Goal: Check status

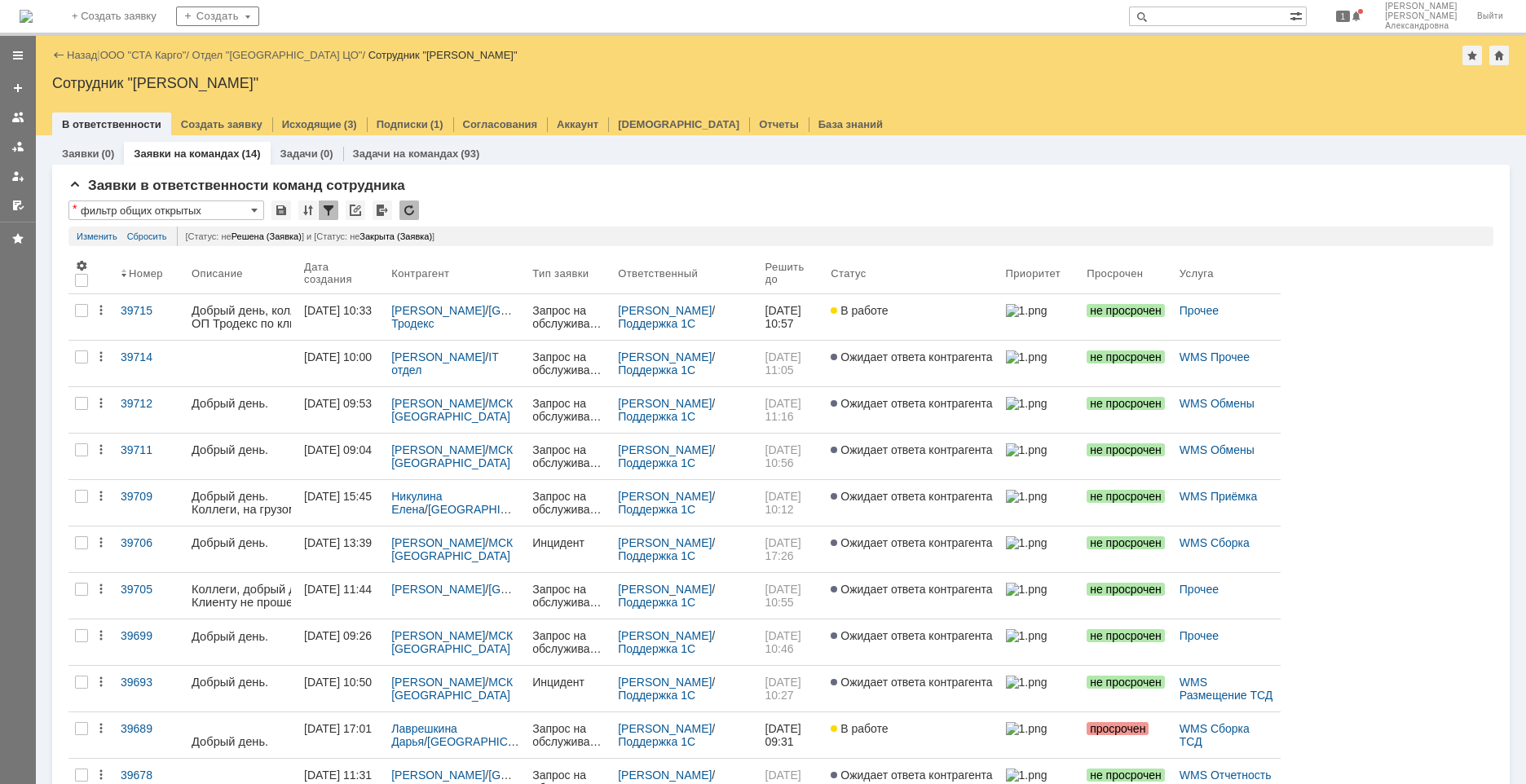
click at [152, 44] on div "Назад | ООО "СТА Карго" / Отдел "[GEOGRAPHIC_DATA] ЦО" / Сотрудник "[PERSON_NAM…" at bounding box center [781, 86] width 1490 height 100
click at [157, 49] on div "Назад | ООО "СТА Карго" / Отдел "[GEOGRAPHIC_DATA] ЦО" / Сотрудник "[PERSON_NAM…" at bounding box center [781, 55] width 1457 height 20
click at [158, 53] on link "ООО "СТА Карго"" at bounding box center [143, 54] width 86 height 12
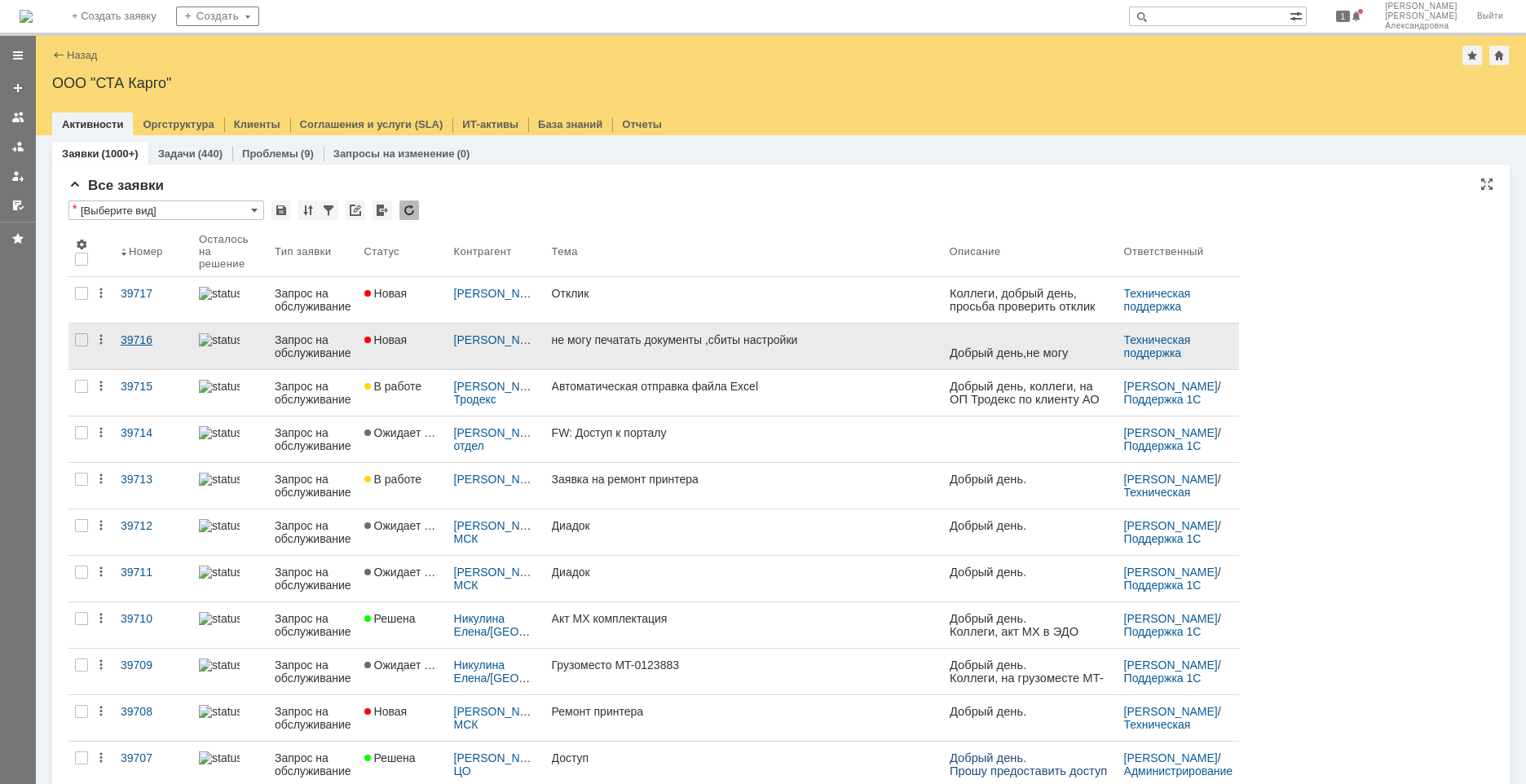
drag, startPoint x: 149, startPoint y: 349, endPoint x: 146, endPoint y: 340, distance: 9.5
click at [146, 340] on div "39716" at bounding box center [153, 339] width 65 height 13
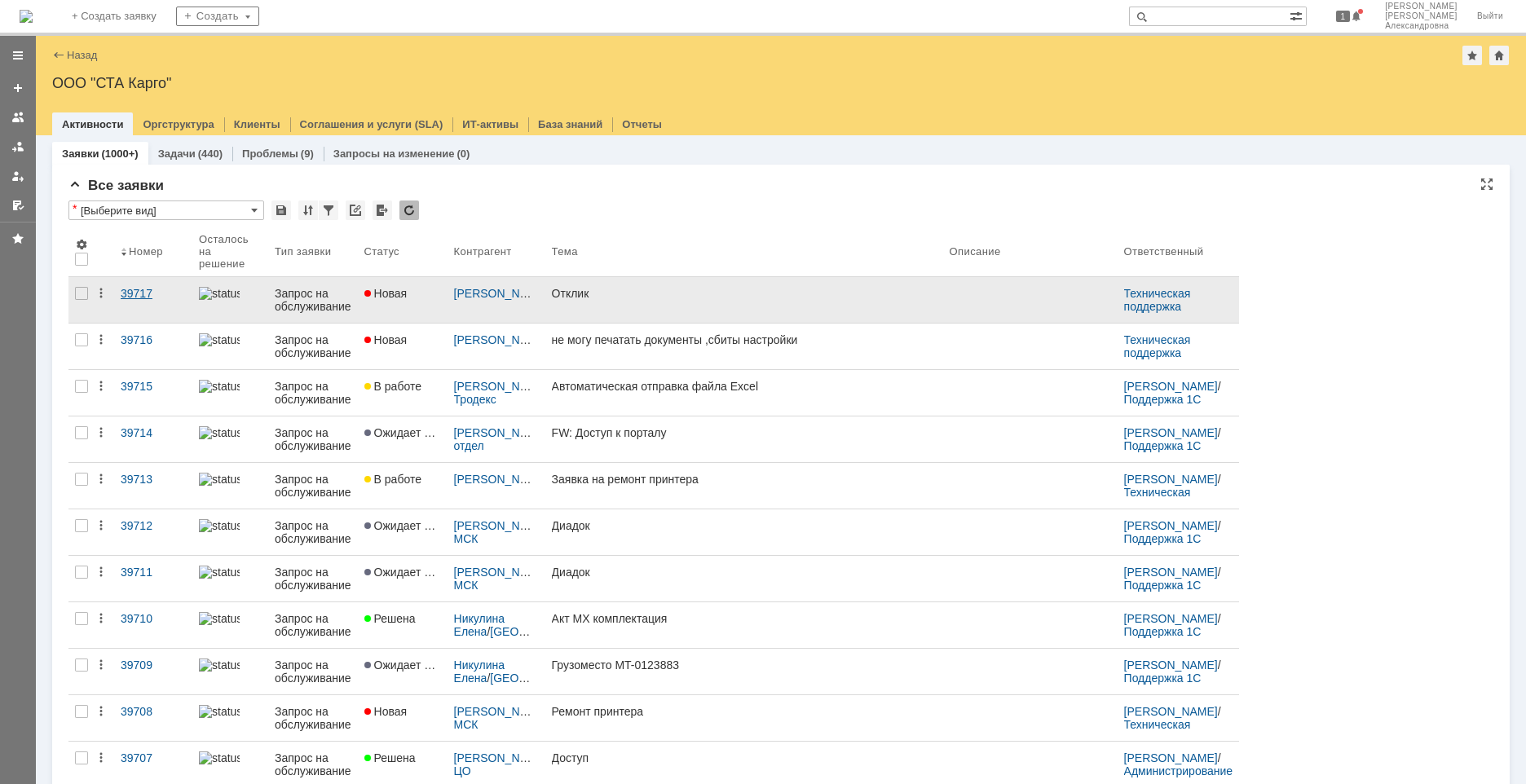
click at [139, 301] on link "39717" at bounding box center [153, 300] width 78 height 45
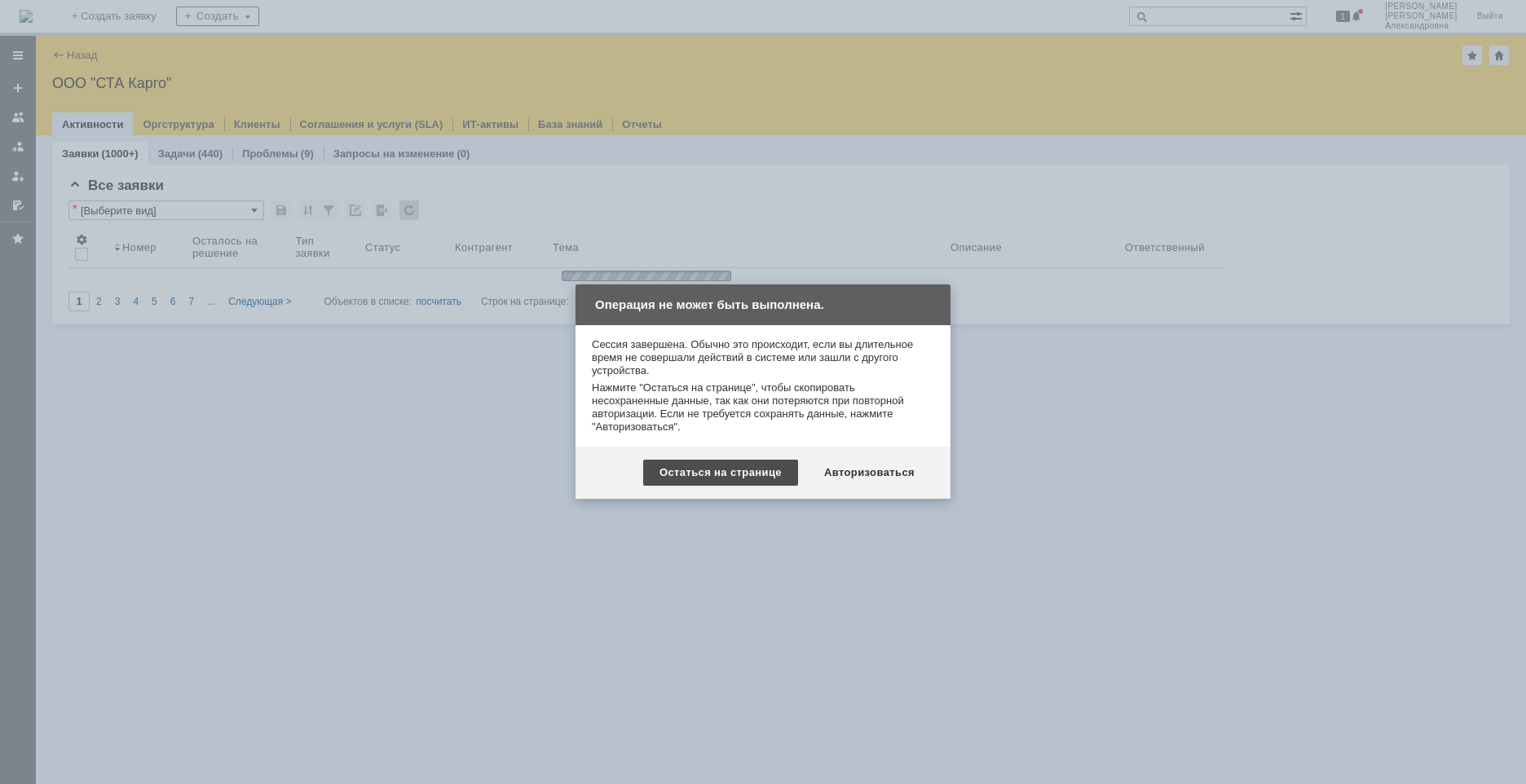
click at [757, 474] on div "Остаться на странице" at bounding box center [720, 473] width 155 height 26
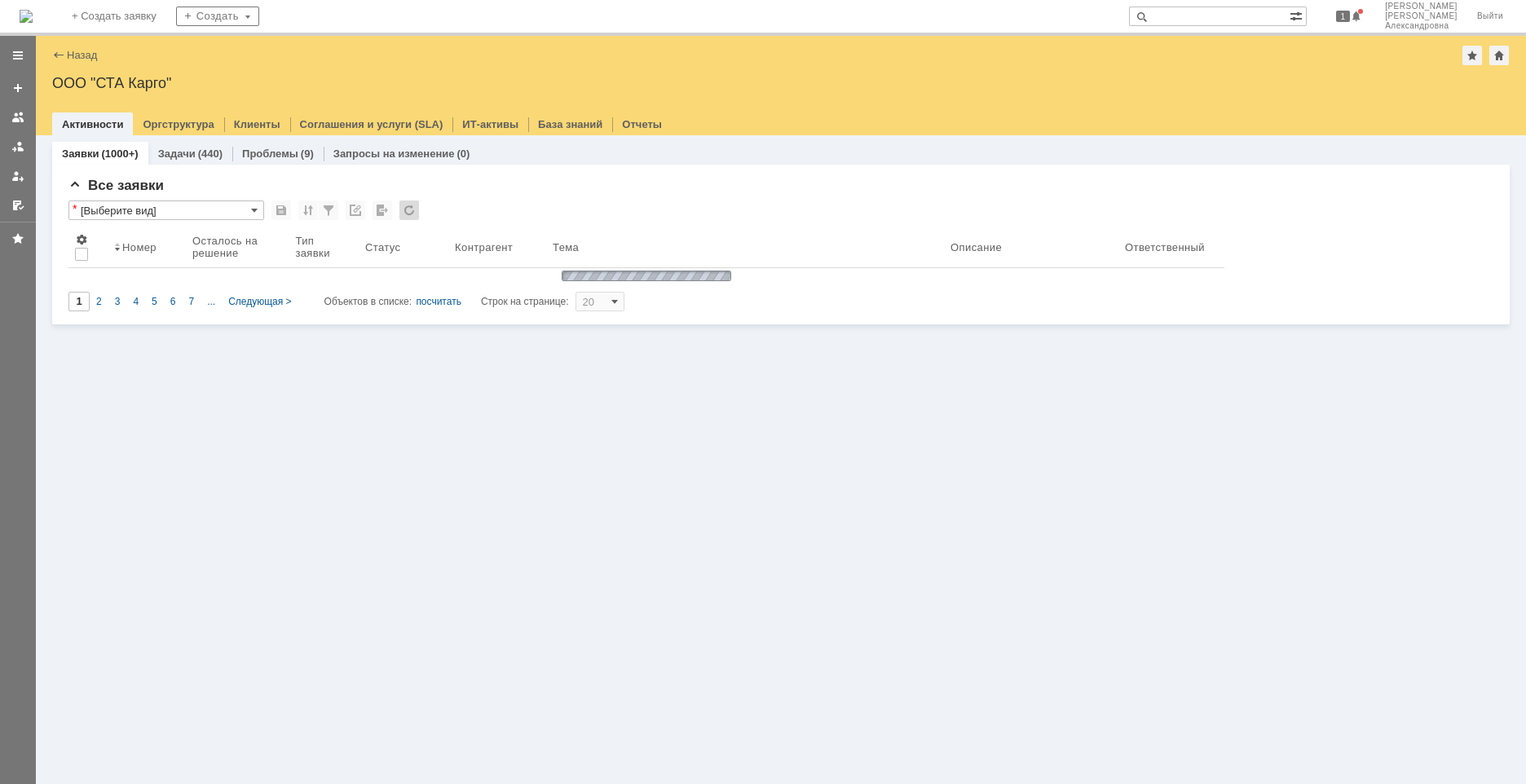
click at [1228, 12] on input "text" at bounding box center [1208, 16] width 160 height 20
type input "39715"
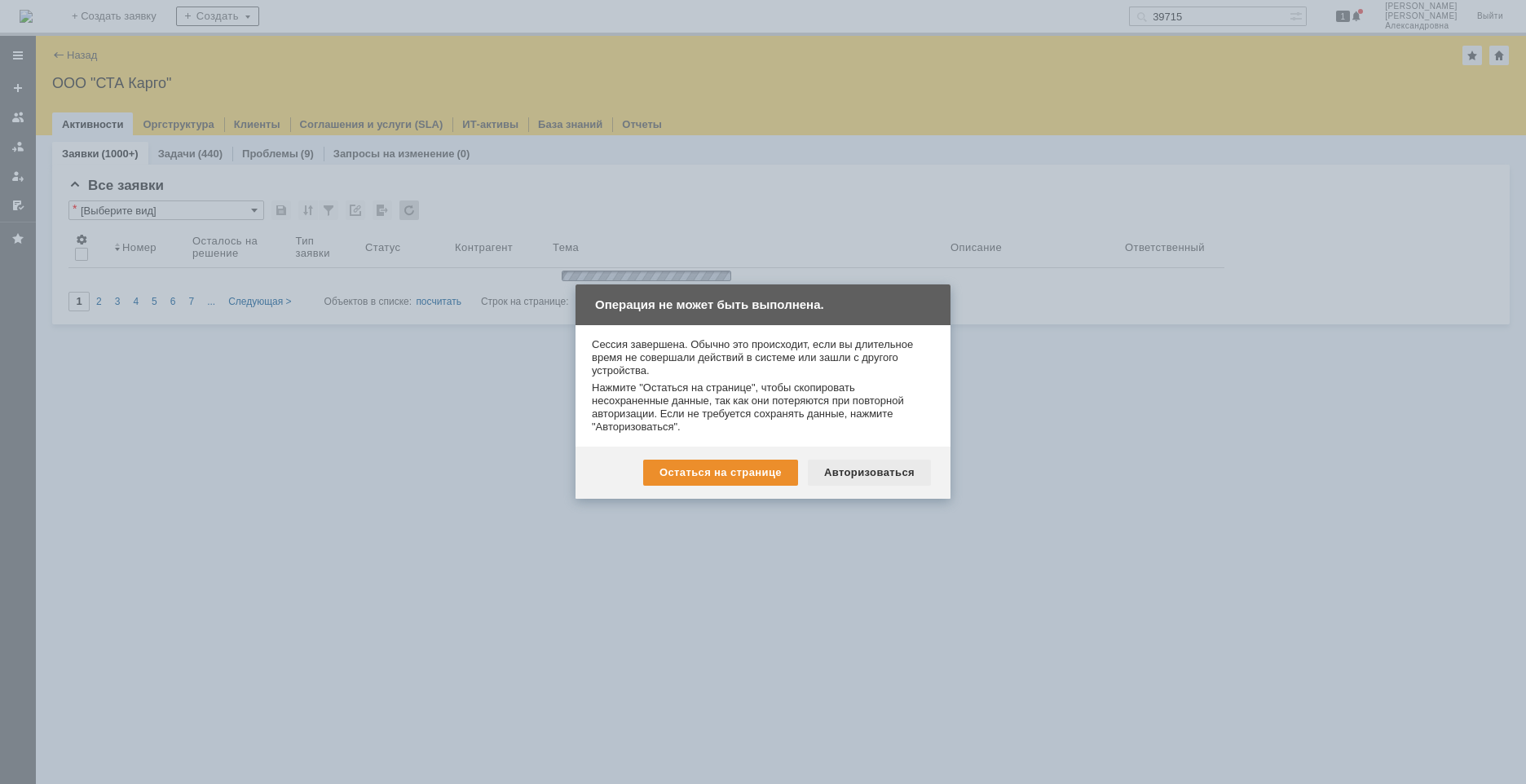
click at [852, 469] on div "Авторизоваться" at bounding box center [869, 473] width 123 height 26
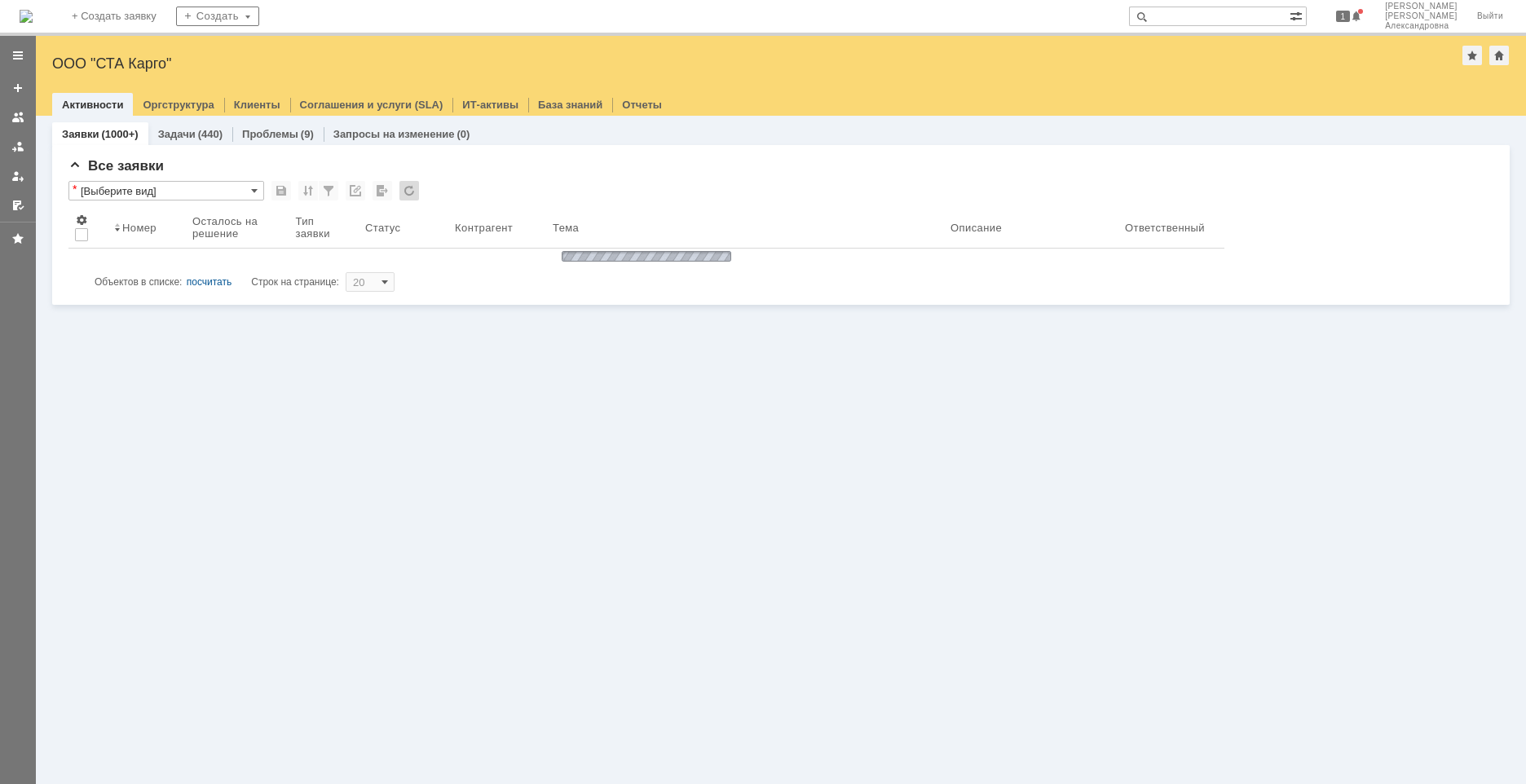
click at [1242, 18] on input "text" at bounding box center [1208, 16] width 160 height 20
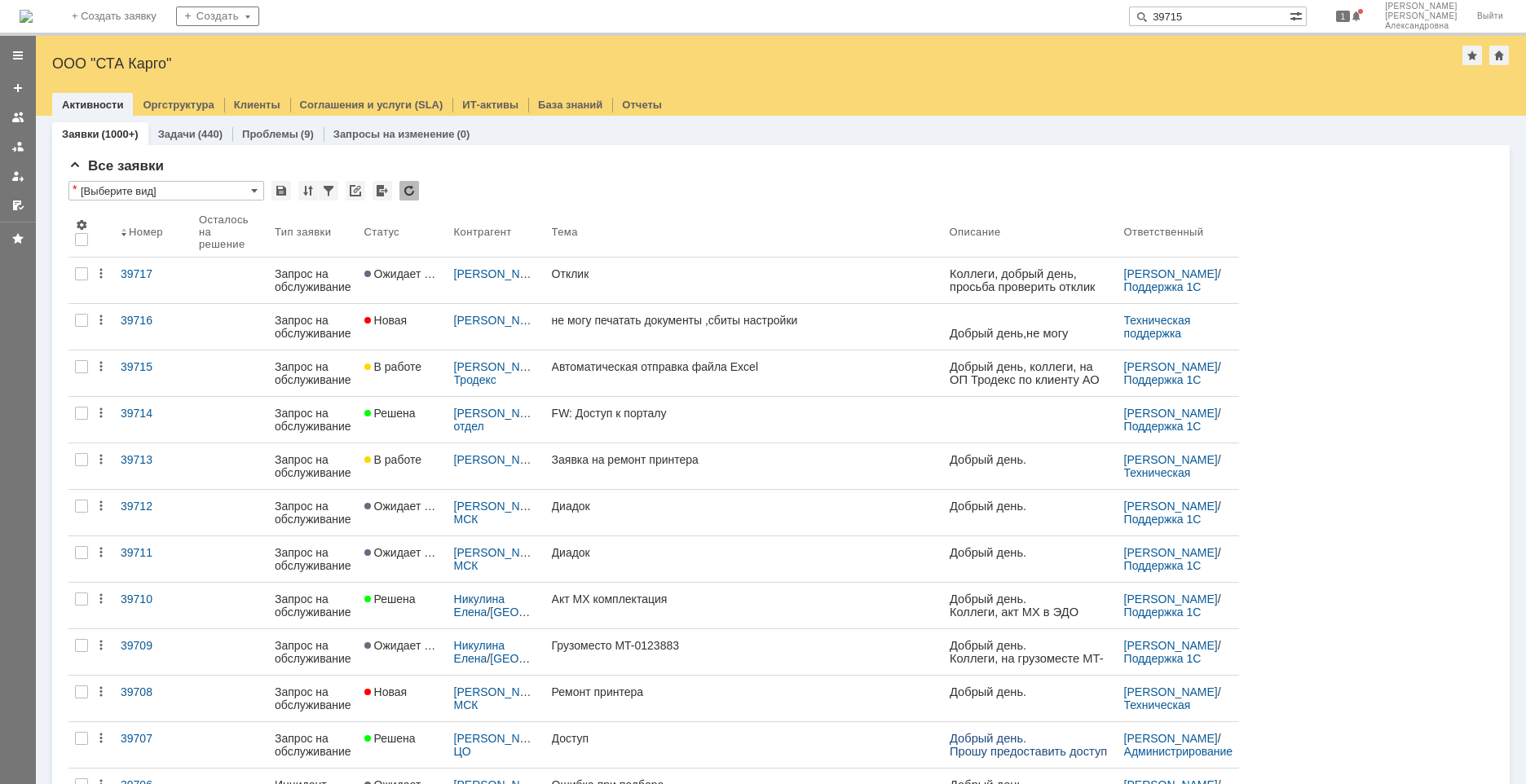
type input "39715"
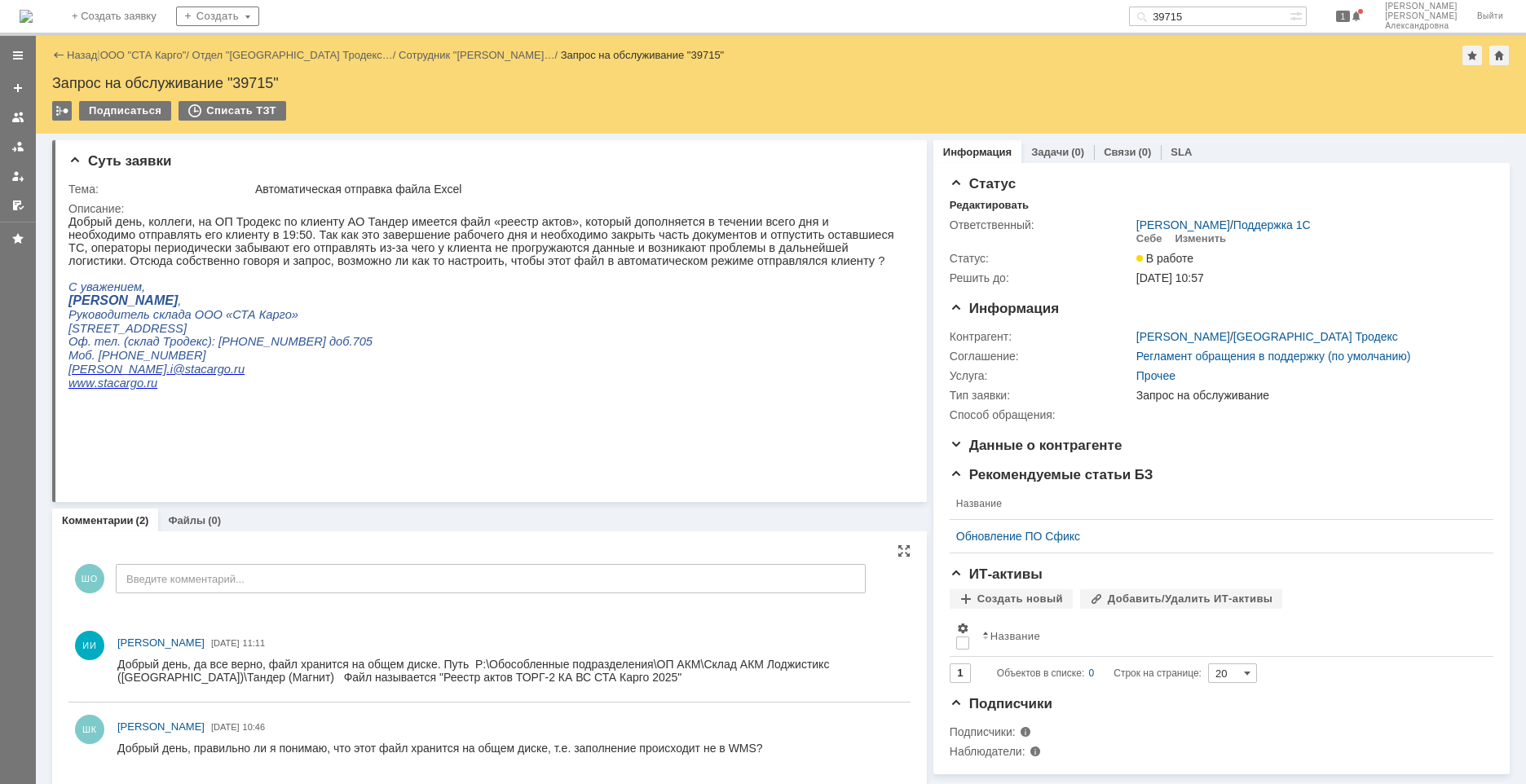
scroll to position [8, 0]
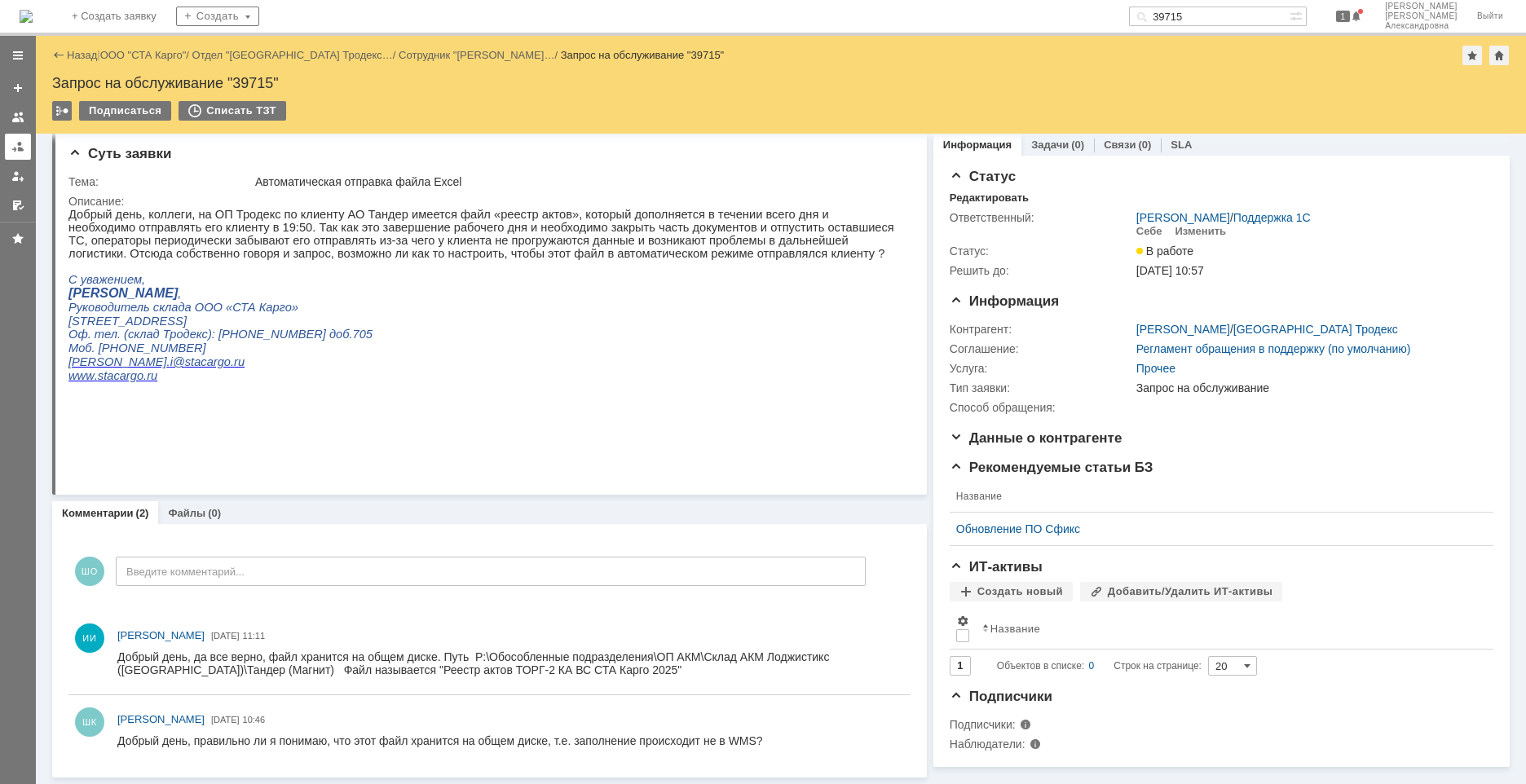
click at [9, 150] on link at bounding box center [17, 147] width 26 height 26
